Goal: Contribute content

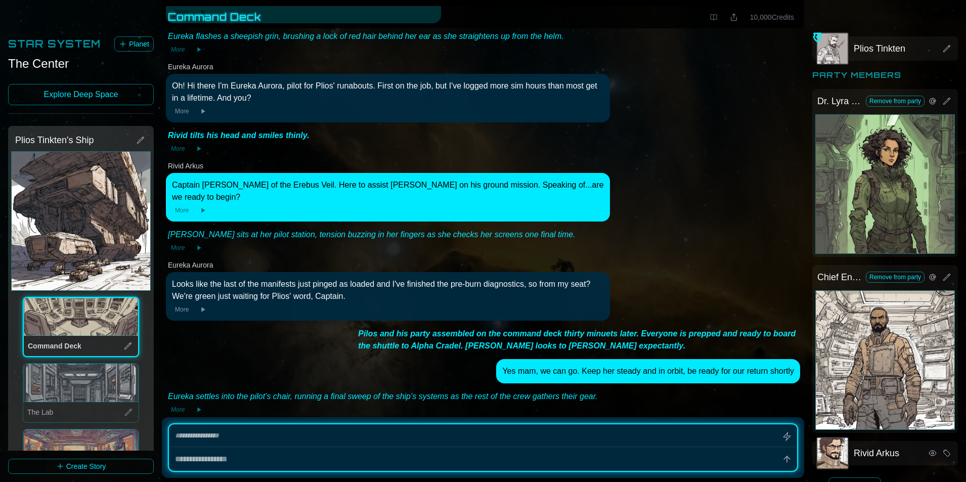
scroll to position [5530, 0]
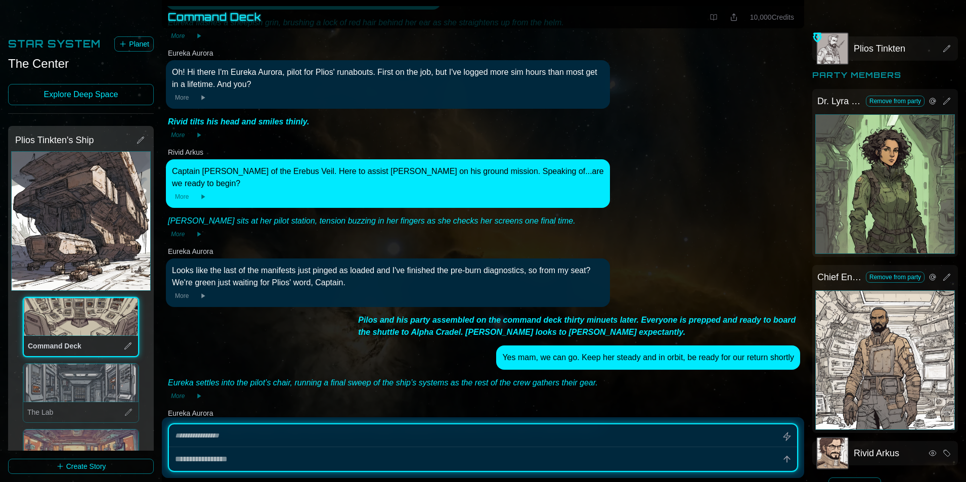
type textarea "*"
click at [711, 13] on icon at bounding box center [713, 17] width 8 height 8
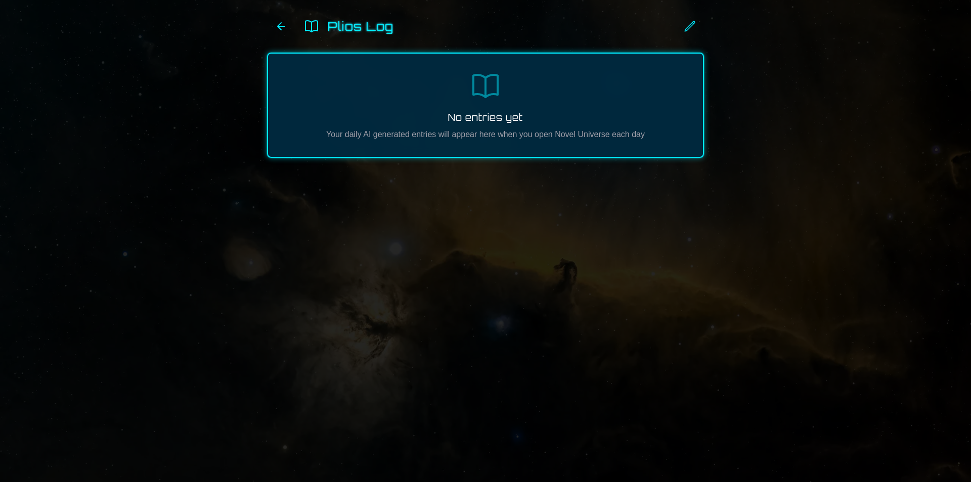
click at [326, 27] on div "Plios Log" at bounding box center [485, 26] width 437 height 20
click at [396, 37] on div "Plios Log No entries yet Your daily AI generated entries will appear here when …" at bounding box center [485, 87] width 453 height 174
click at [380, 114] on p "No entries yet" at bounding box center [485, 117] width 402 height 14
click at [274, 30] on link at bounding box center [281, 26] width 28 height 20
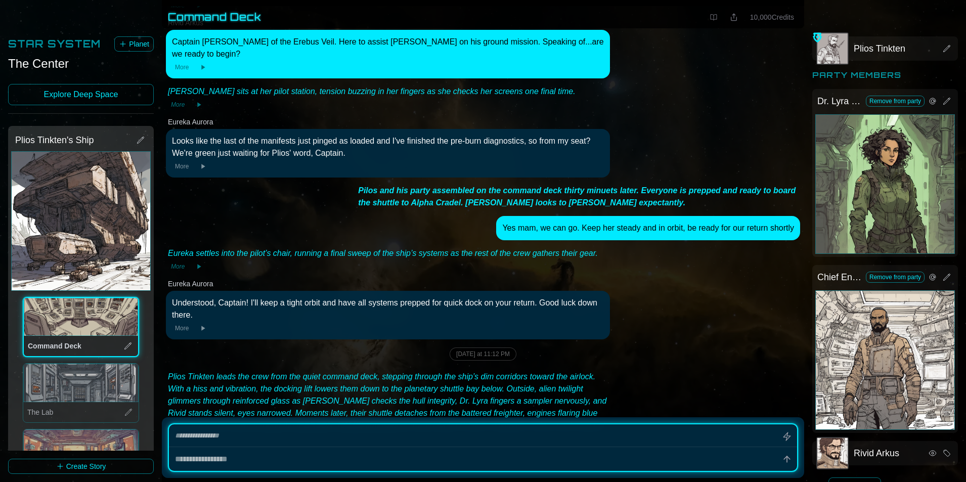
scroll to position [5658, 0]
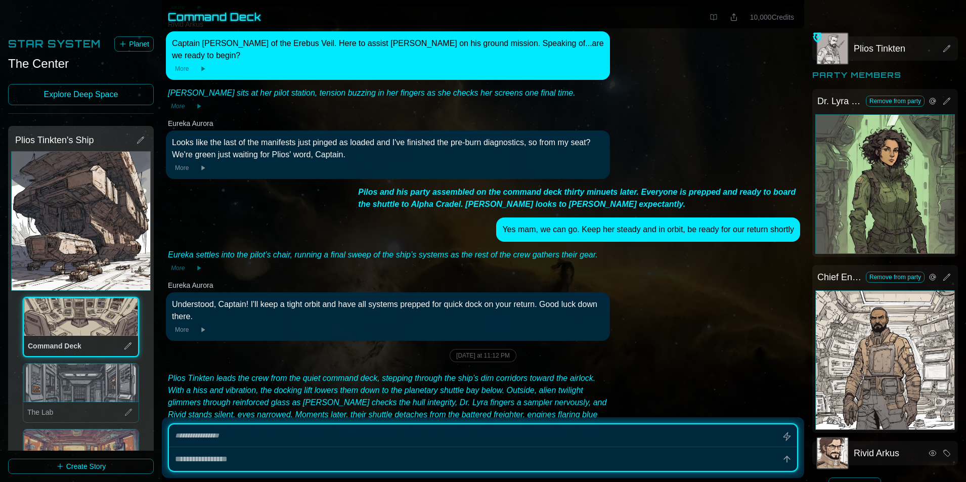
type textarea "*"
